Goal: Find specific page/section: Find specific page/section

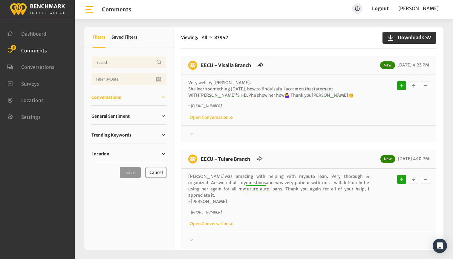
click at [114, 97] on span "Conversations" at bounding box center [106, 97] width 30 height 6
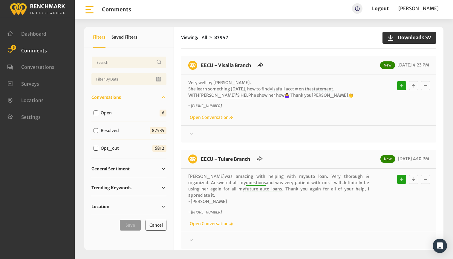
click at [97, 113] on input "Open" at bounding box center [96, 112] width 5 height 5
checkbox input "true"
